Goal: Transaction & Acquisition: Purchase product/service

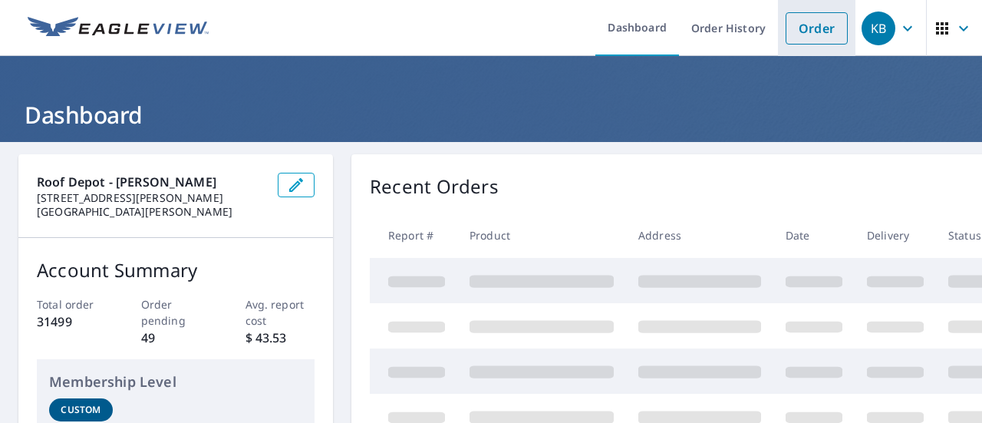
click at [809, 42] on link "Order" at bounding box center [817, 28] width 62 height 32
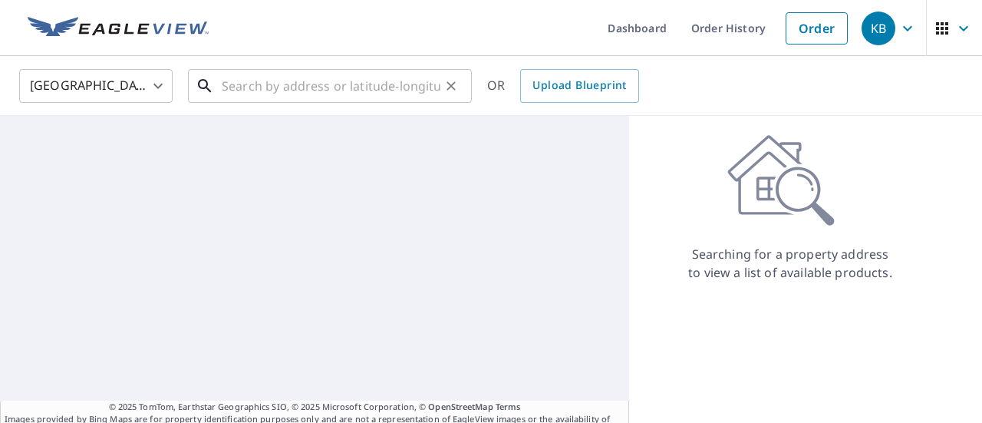
click at [278, 78] on input "text" at bounding box center [331, 85] width 219 height 43
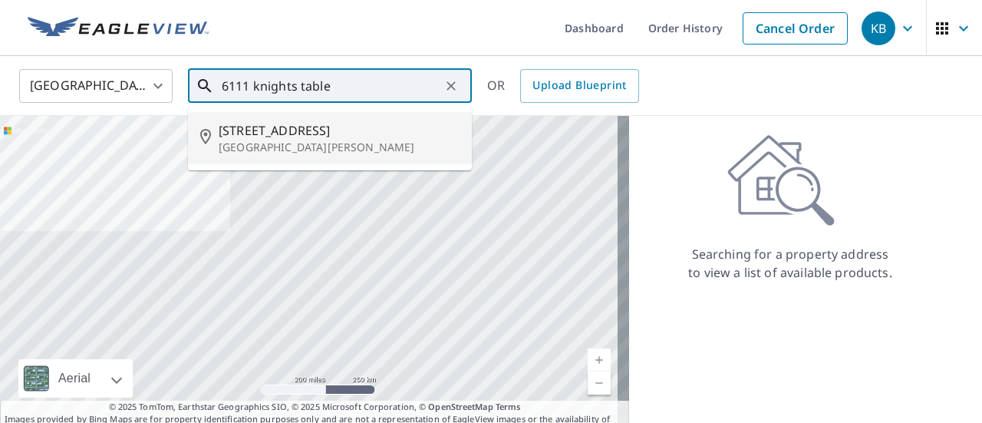
click at [302, 143] on p "[GEOGRAPHIC_DATA][PERSON_NAME]" at bounding box center [339, 147] width 241 height 15
type input "[STREET_ADDRESS][PERSON_NAME]"
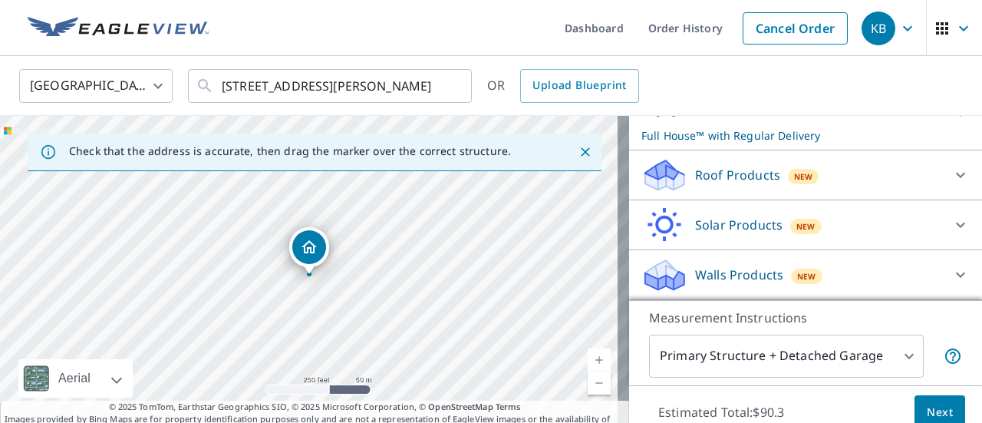
click at [773, 182] on div "Roof Products New" at bounding box center [791, 175] width 301 height 36
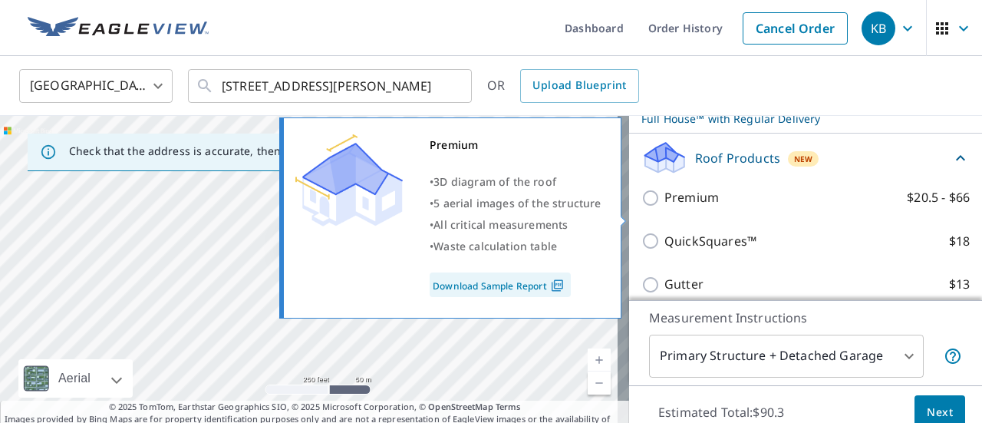
click at [641, 207] on input "Premium $20.5 - $66" at bounding box center [652, 198] width 23 height 18
checkbox input "true"
checkbox input "false"
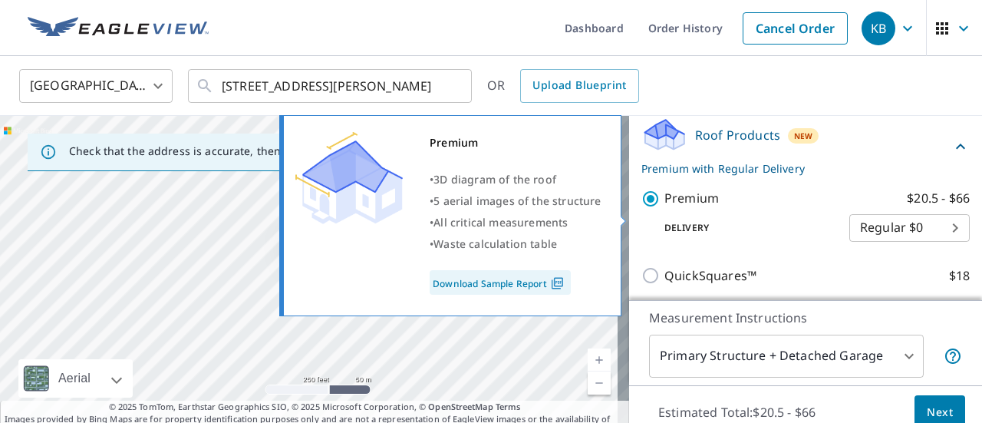
scroll to position [215, 0]
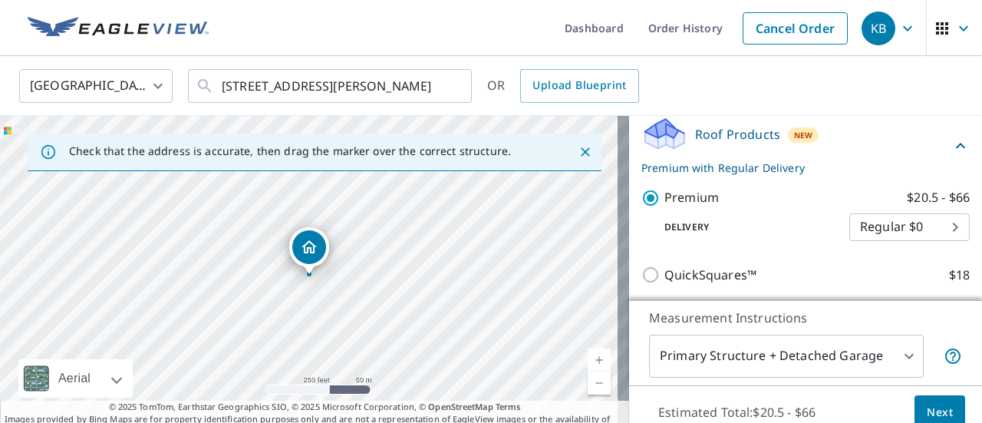
click at [938, 400] on button "Next" at bounding box center [939, 412] width 51 height 35
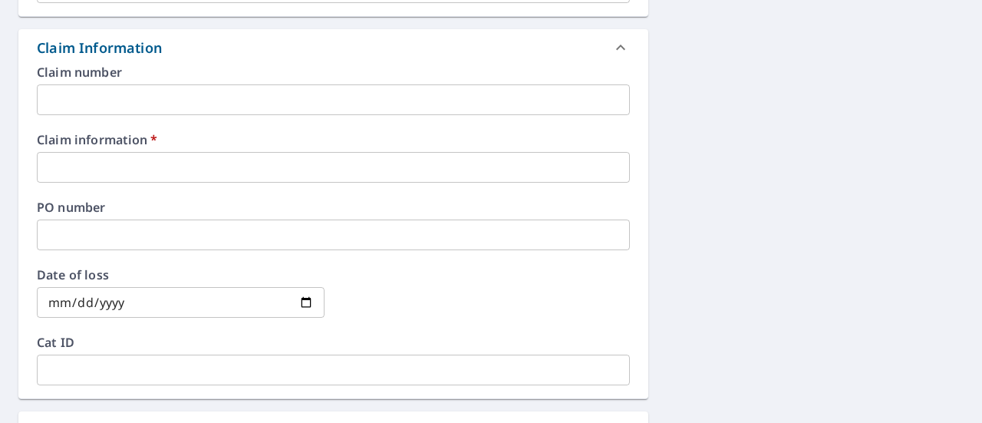
scroll to position [537, 0]
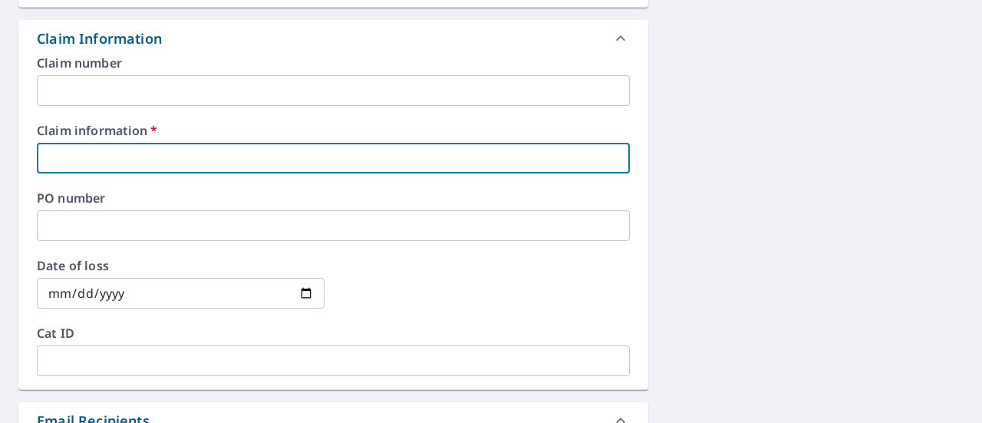
click at [248, 165] on input "text" at bounding box center [333, 158] width 593 height 31
type input "P"
checkbox input "true"
type input "Pr"
checkbox input "true"
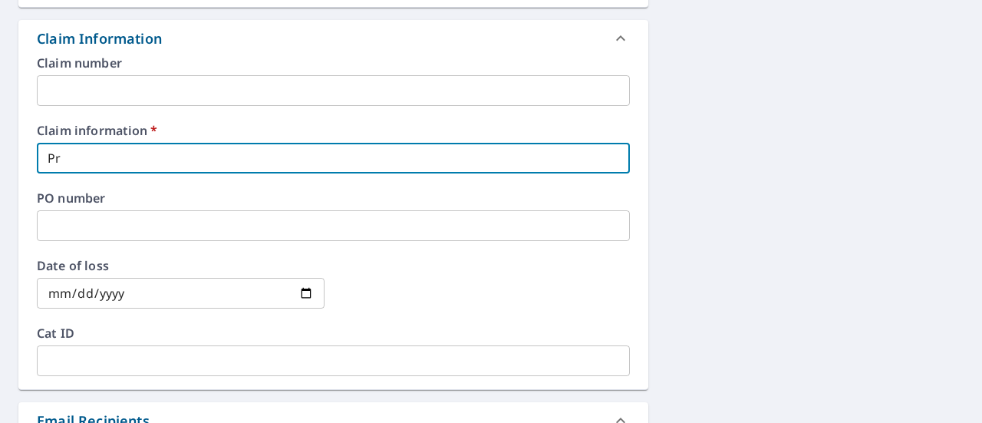
type input "Prs"
checkbox input "true"
type input "Pr"
checkbox input "true"
type input "Pre"
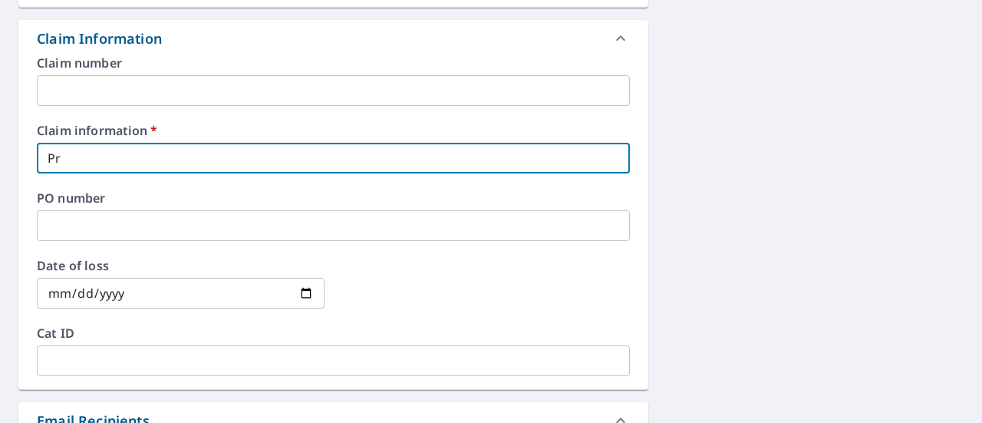
checkbox input "true"
type input "Pres"
checkbox input "true"
type input "[PERSON_NAME]"
checkbox input "true"
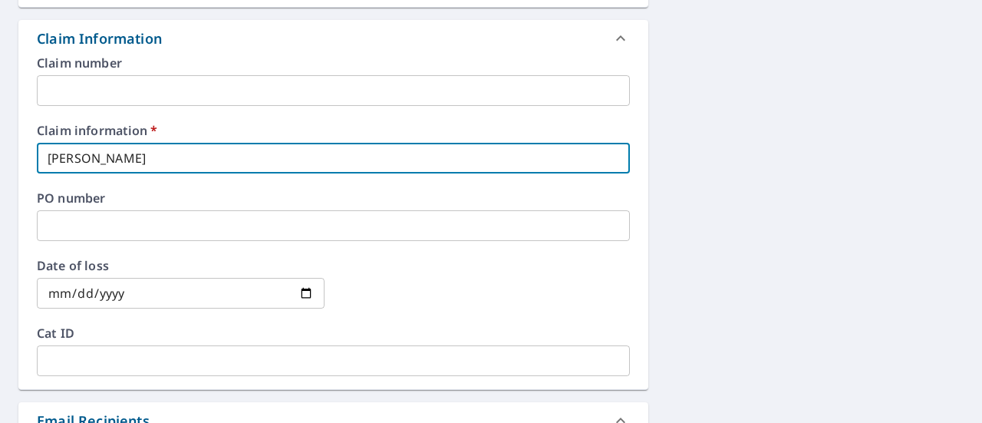
type input "Presto"
checkbox input "true"
click at [248, 165] on input "Presto" at bounding box center [333, 158] width 593 height 31
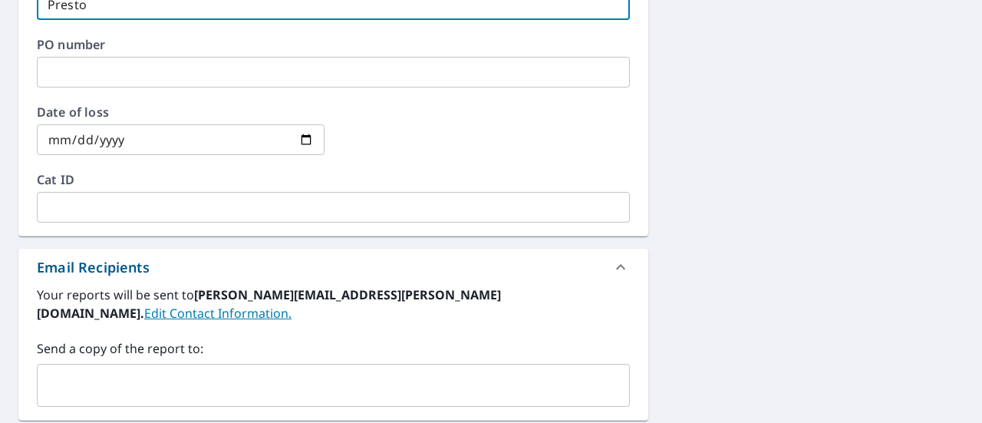
type input "Presto"
click at [209, 379] on input "text" at bounding box center [322, 385] width 556 height 29
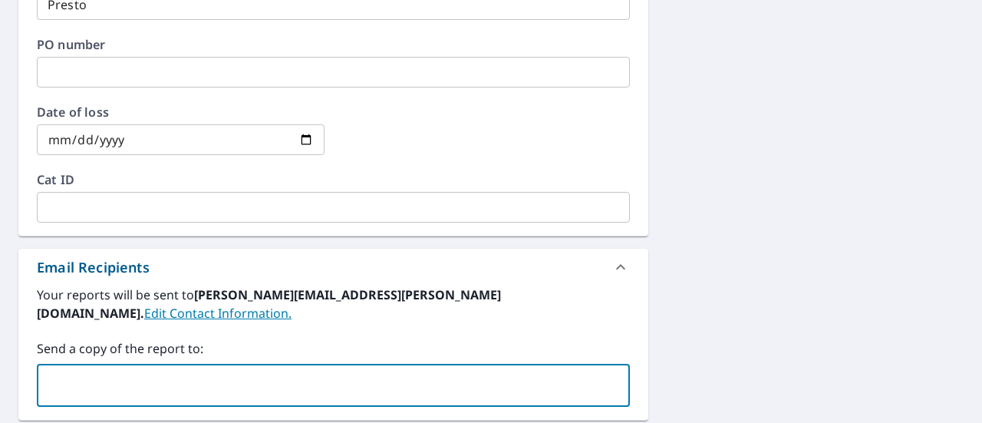
paste input "[EMAIL_ADDRESS][DOMAIN_NAME]"
type input "[EMAIL_ADDRESS][DOMAIN_NAME]"
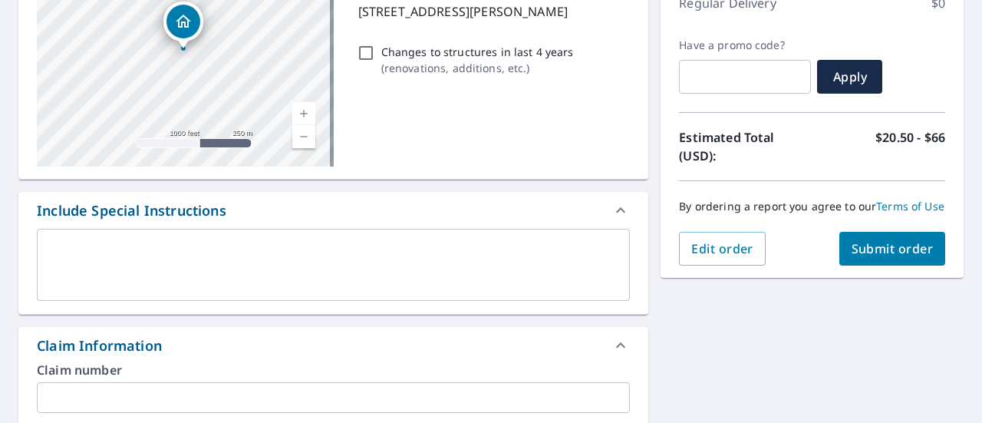
scroll to position [230, 0]
click at [901, 265] on button "Submit order" at bounding box center [892, 249] width 107 height 34
checkbox input "true"
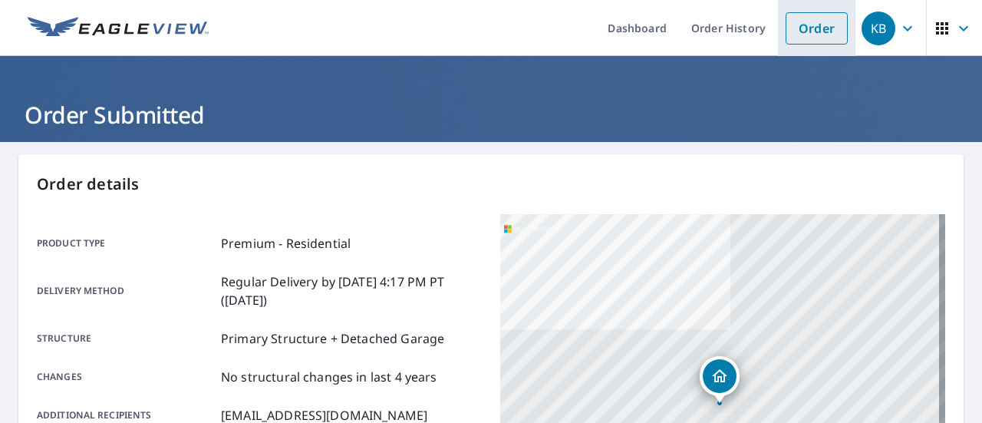
click at [802, 31] on link "Order" at bounding box center [817, 28] width 62 height 32
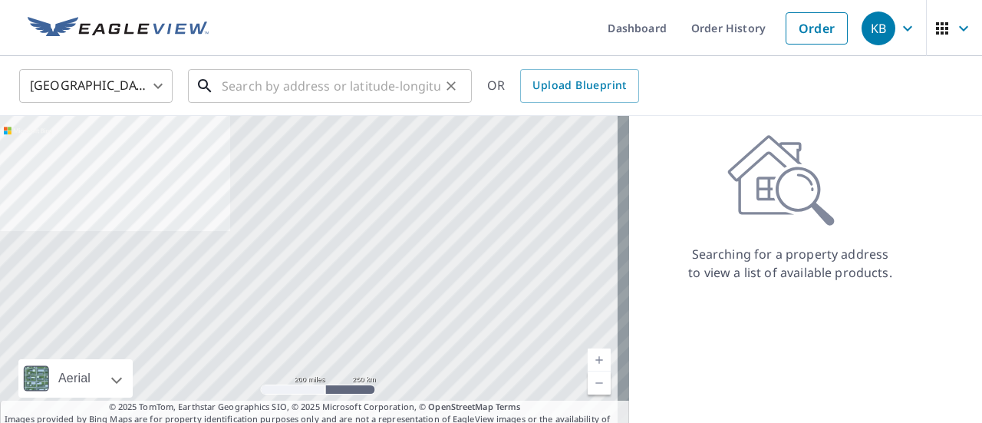
click at [293, 68] on input "text" at bounding box center [331, 85] width 219 height 43
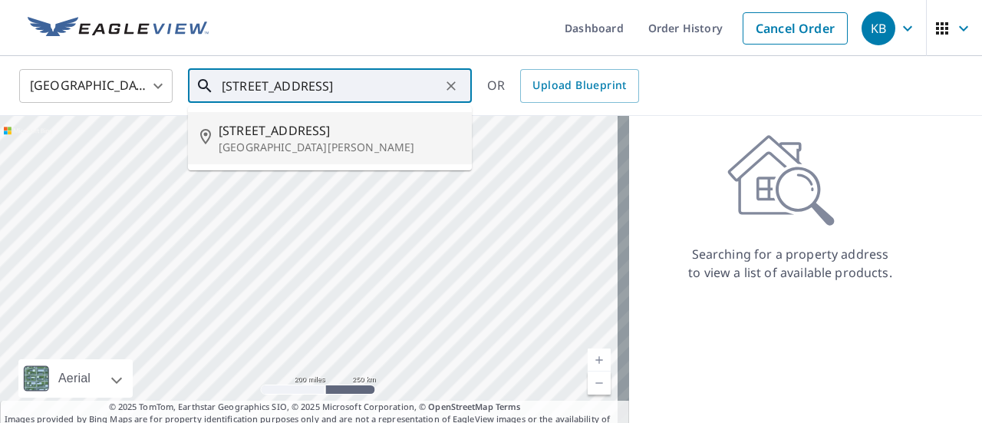
click at [311, 142] on p "[GEOGRAPHIC_DATA][PERSON_NAME]" at bounding box center [339, 147] width 241 height 15
type input "[STREET_ADDRESS][PERSON_NAME]"
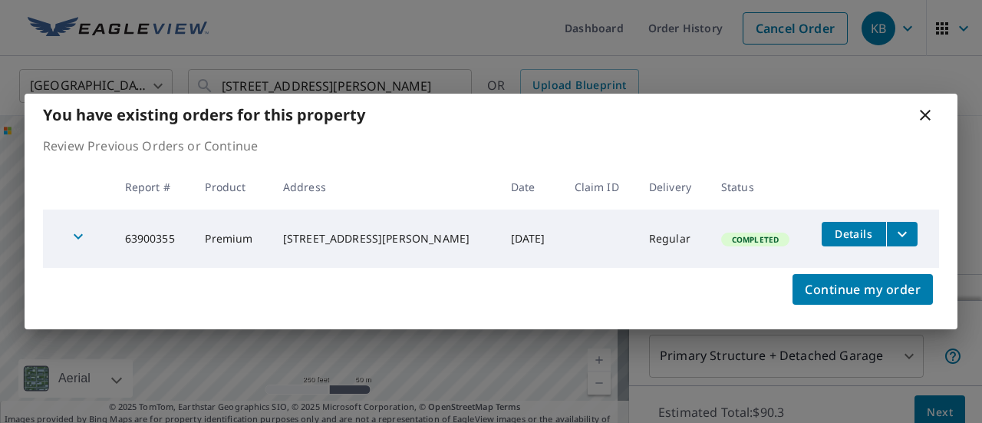
click at [922, 113] on icon at bounding box center [925, 115] width 11 height 11
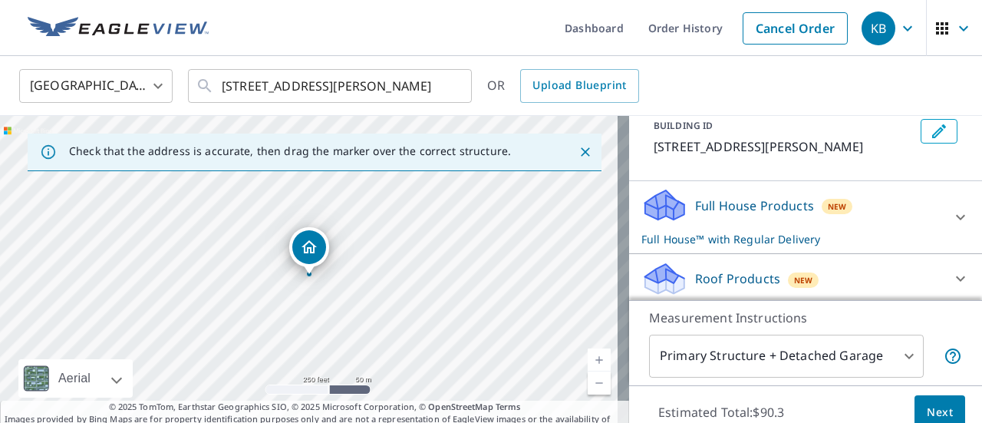
scroll to position [196, 0]
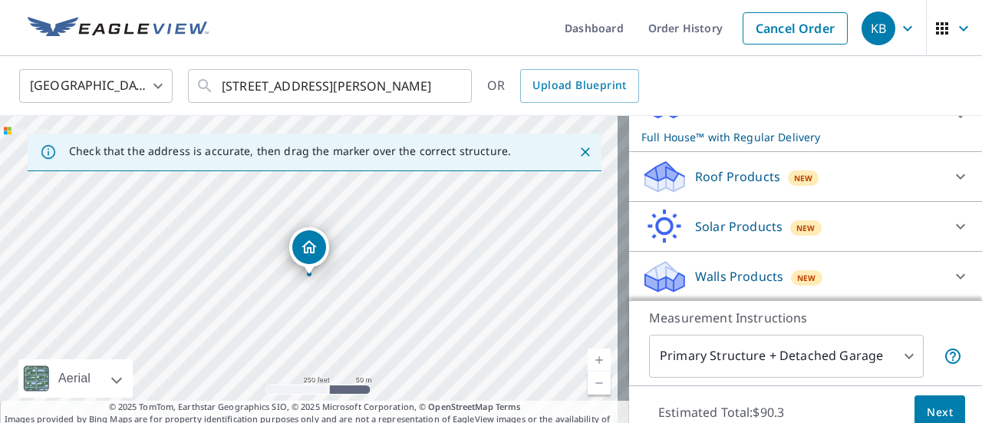
click at [756, 168] on p "Roof Products" at bounding box center [737, 176] width 85 height 18
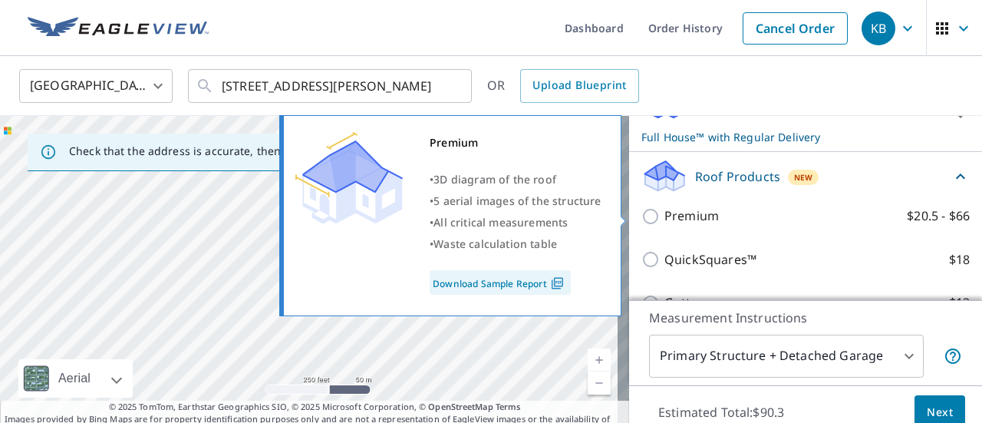
click at [641, 212] on input "Premium $20.5 - $66" at bounding box center [652, 216] width 23 height 18
checkbox input "true"
checkbox input "false"
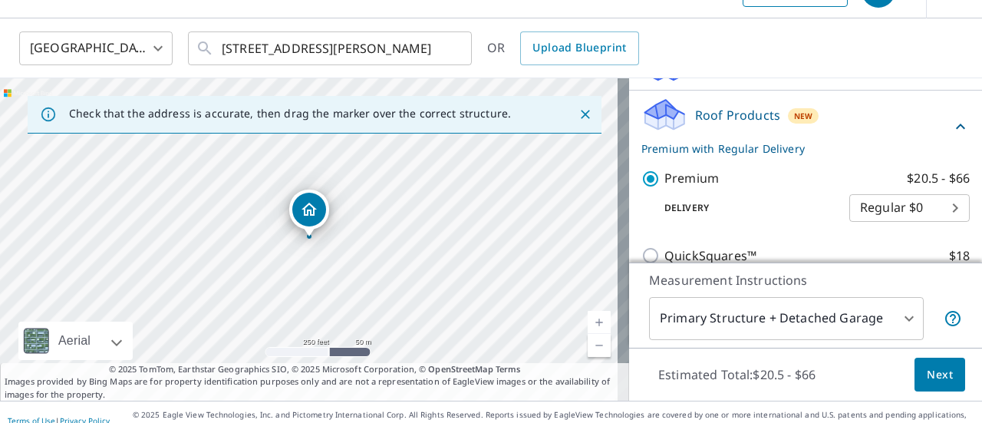
scroll to position [54, 0]
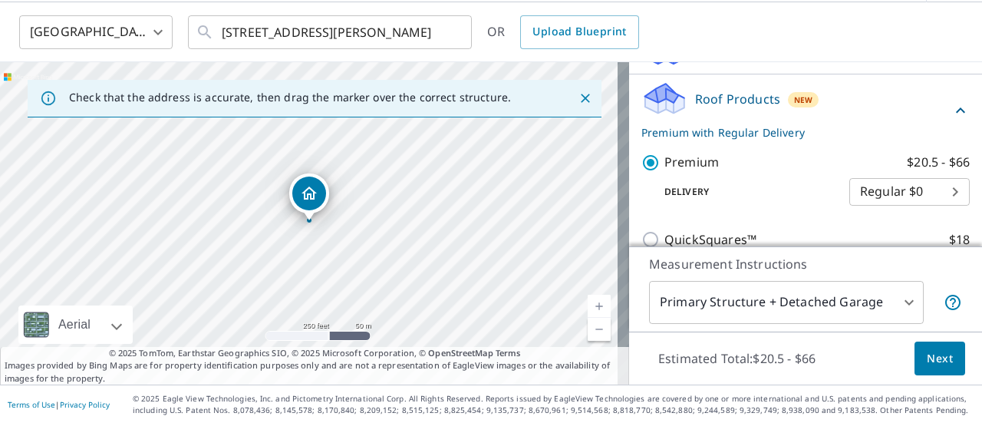
click at [925, 343] on button "Next" at bounding box center [939, 358] width 51 height 35
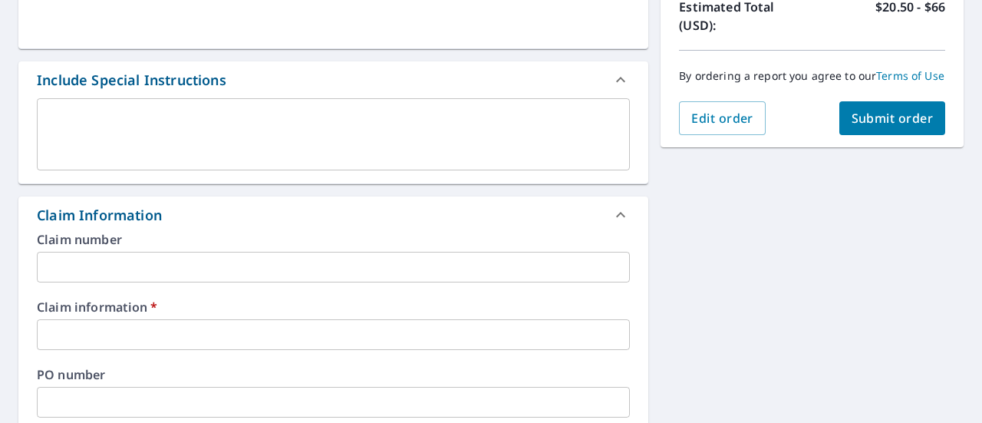
scroll to position [437, 0]
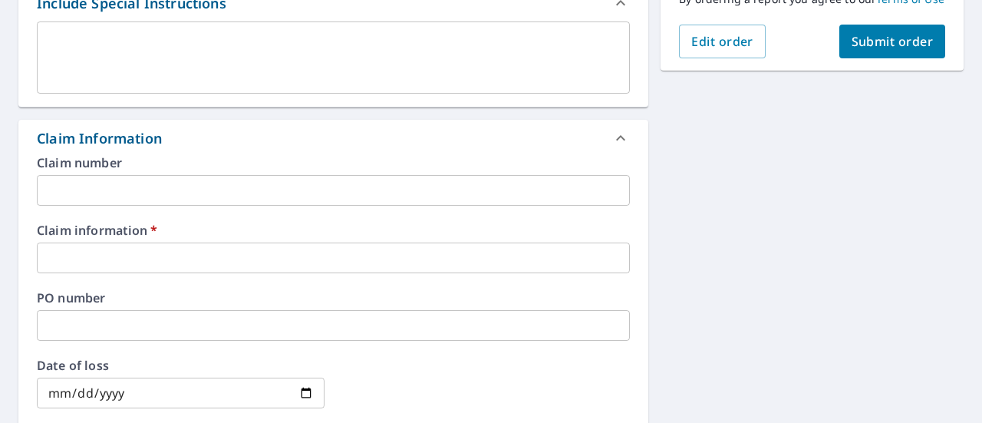
click at [295, 261] on input "text" at bounding box center [333, 257] width 593 height 31
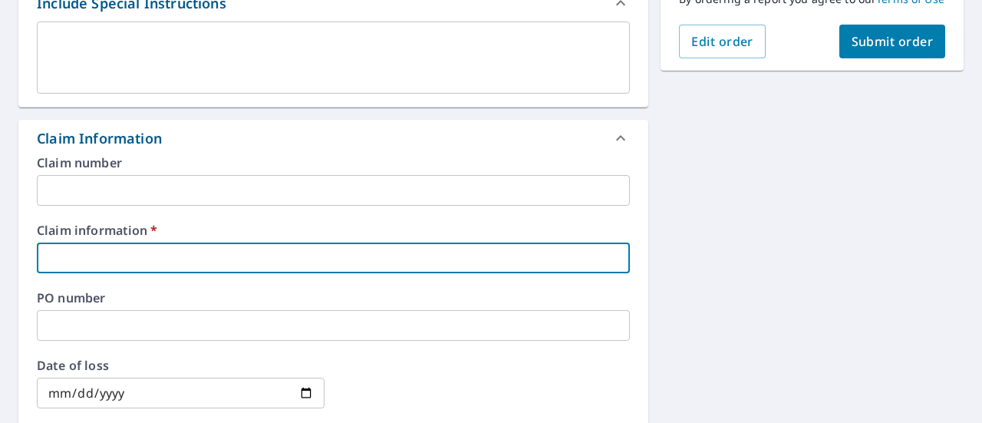
type input "c"
checkbox input "true"
type input "cs"
checkbox input "true"
type input "csr"
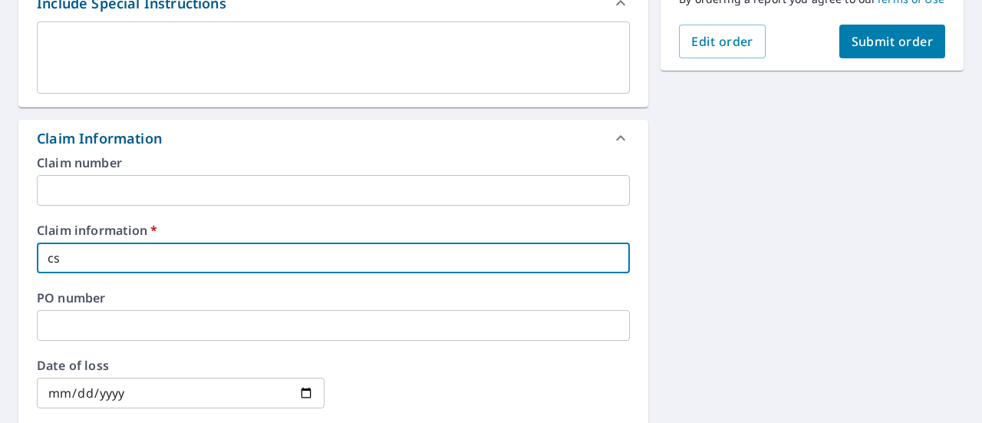
checkbox input "true"
type input "csrc"
checkbox input "true"
type input "csrc"
checkbox input "true"
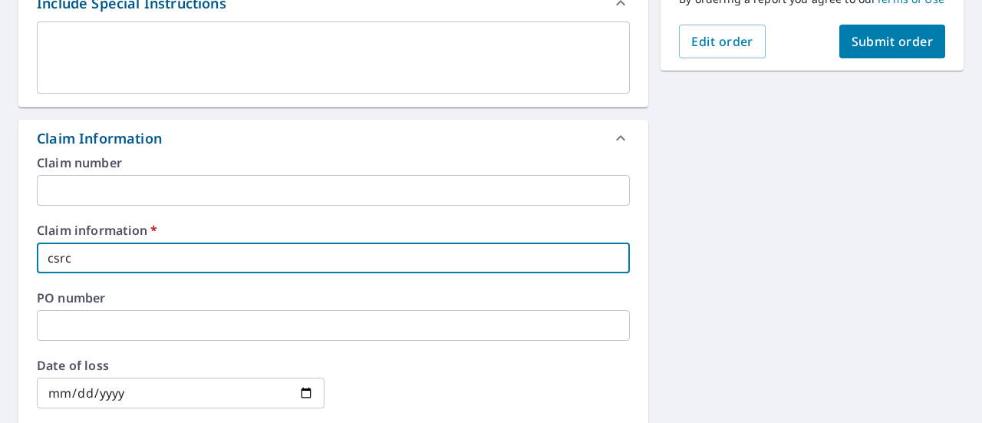
scroll to position [667, 0]
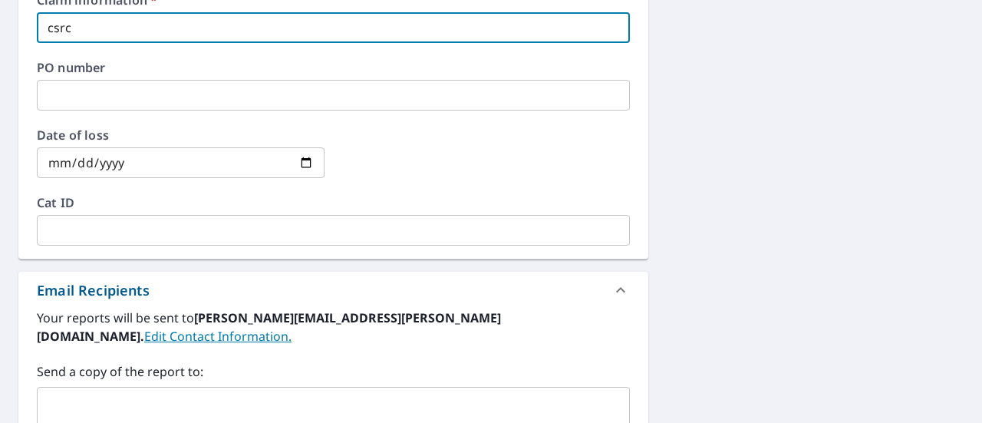
type input "csrc"
click at [302, 394] on input "text" at bounding box center [322, 408] width 556 height 29
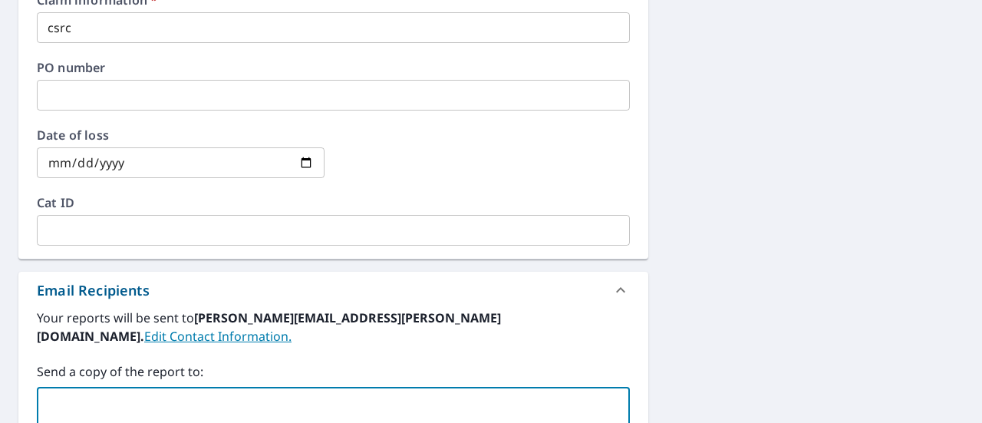
paste input "[DOMAIN_NAME][EMAIL_ADDRESS][DOMAIN_NAME]"
type input "[DOMAIN_NAME][EMAIL_ADDRESS][DOMAIN_NAME]"
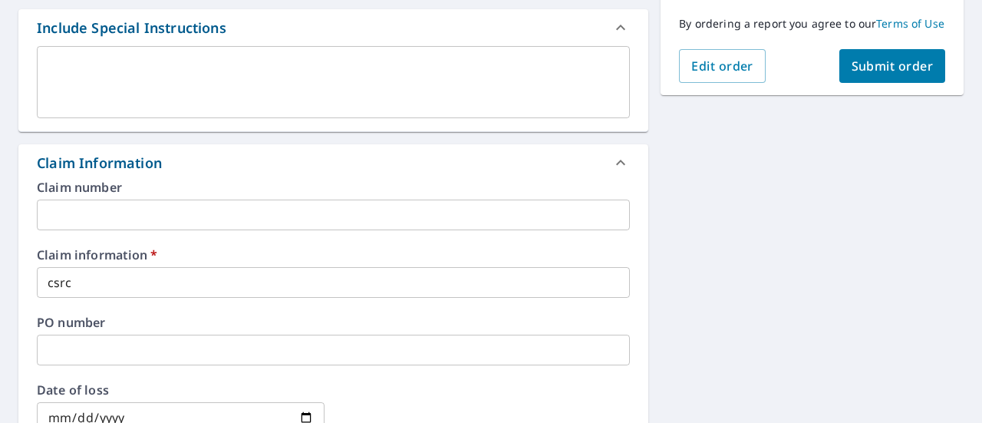
scroll to position [207, 0]
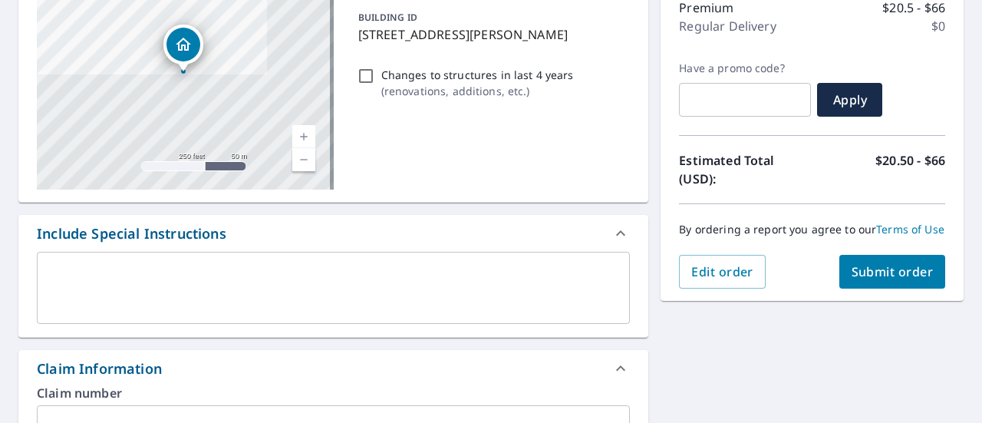
click at [865, 280] on span "Submit order" at bounding box center [893, 271] width 82 height 17
checkbox input "true"
